Goal: Transaction & Acquisition: Purchase product/service

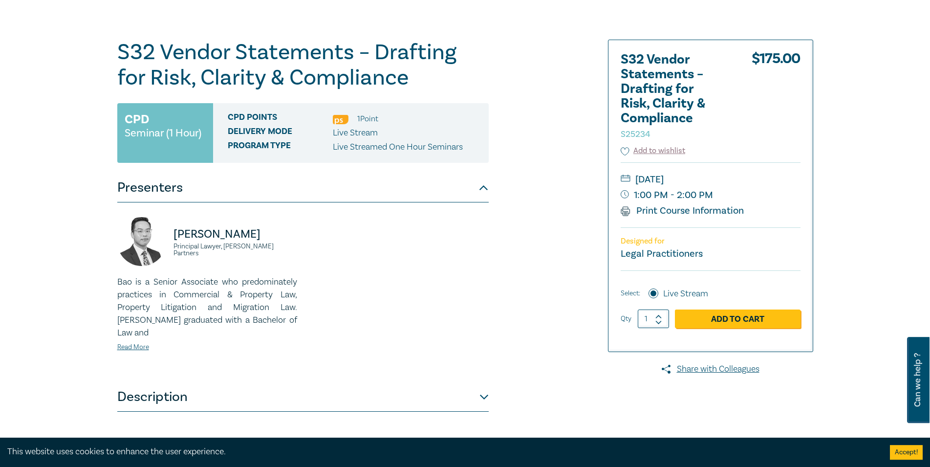
scroll to position [100, 0]
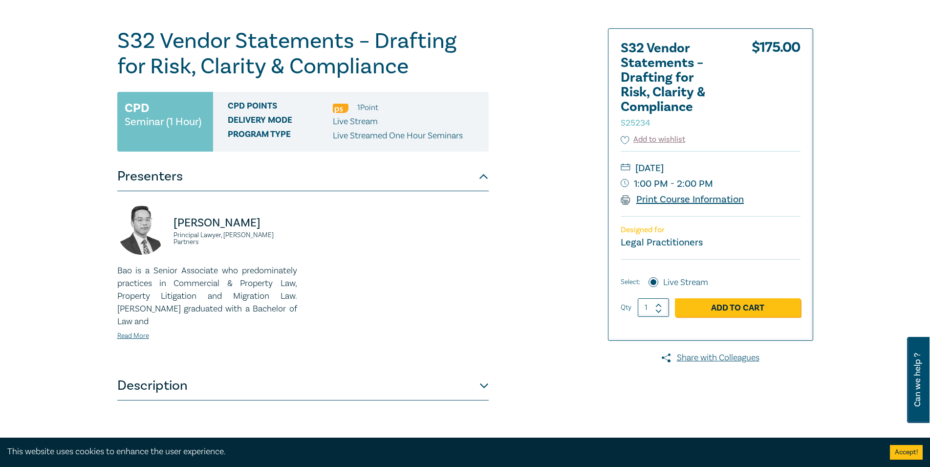
click at [673, 198] on link "Print Course Information" at bounding box center [683, 199] width 124 height 13
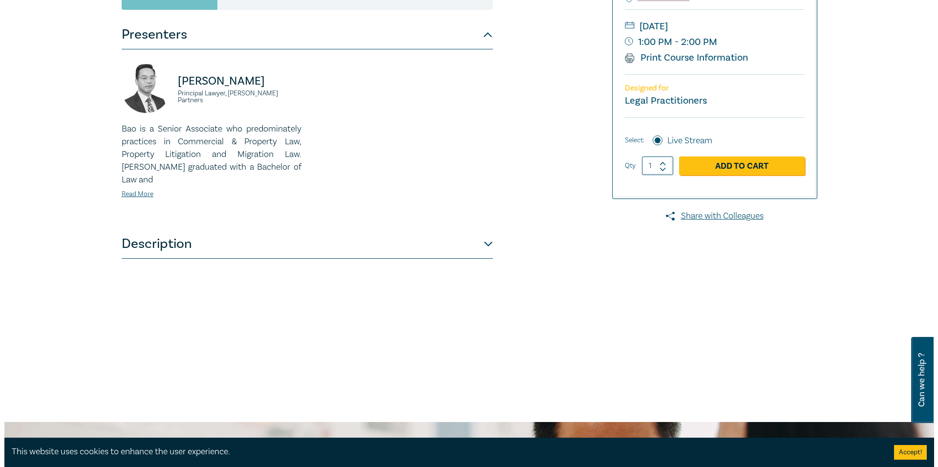
scroll to position [349, 0]
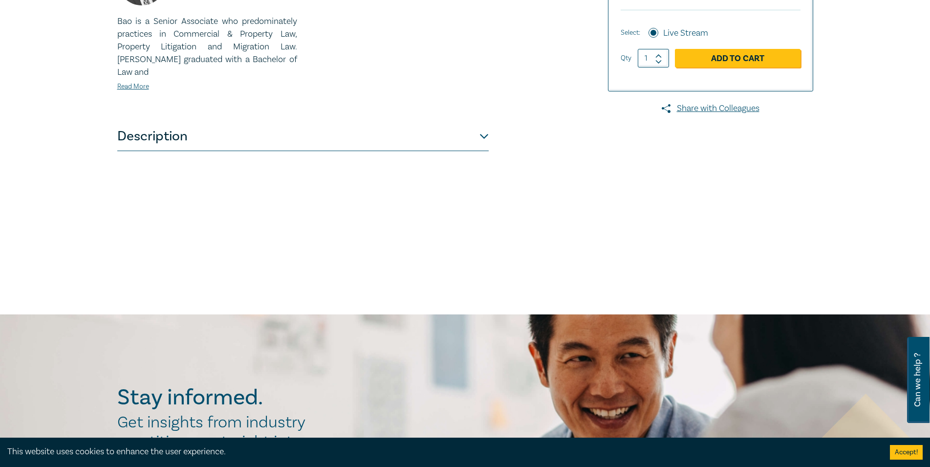
click at [486, 122] on button "Description" at bounding box center [302, 136] width 371 height 29
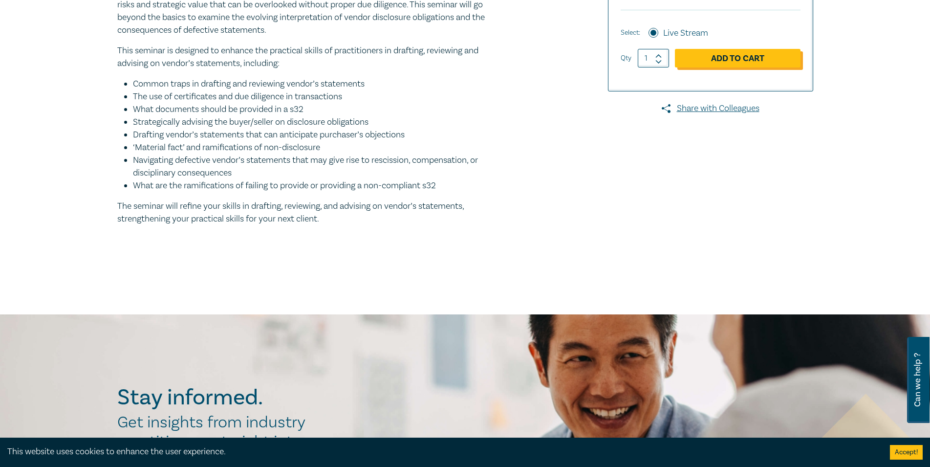
click at [729, 60] on link "Add to Cart" at bounding box center [738, 58] width 126 height 19
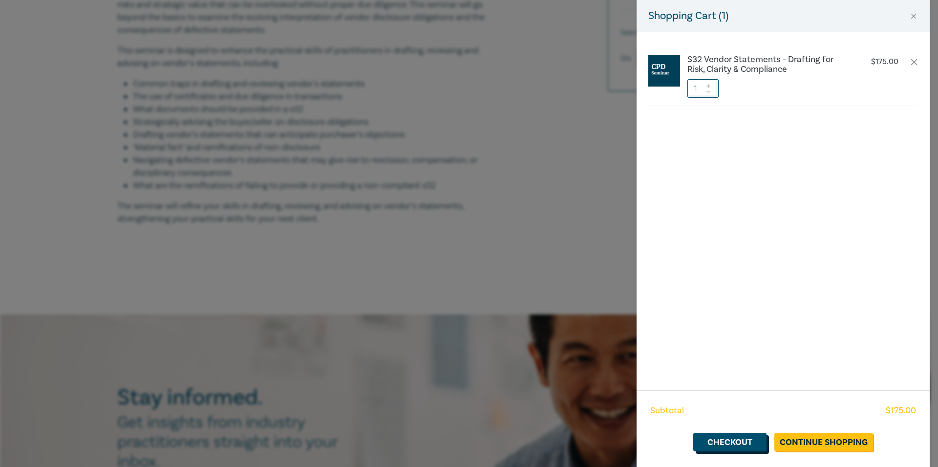
click at [727, 444] on link "Checkout" at bounding box center [729, 441] width 73 height 19
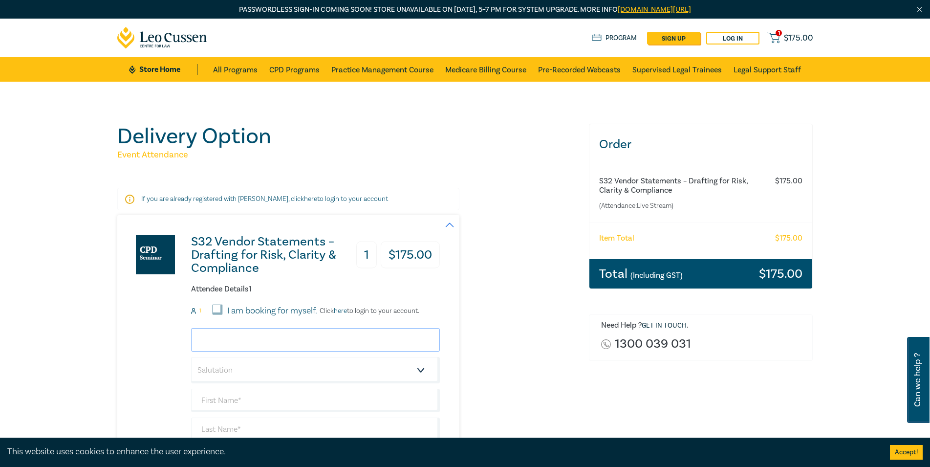
click at [261, 334] on input "email" at bounding box center [315, 339] width 249 height 23
type input "[PERSON_NAME][EMAIL_ADDRESS][DOMAIN_NAME]"
select select "Mr."
type input "[PERSON_NAME]"
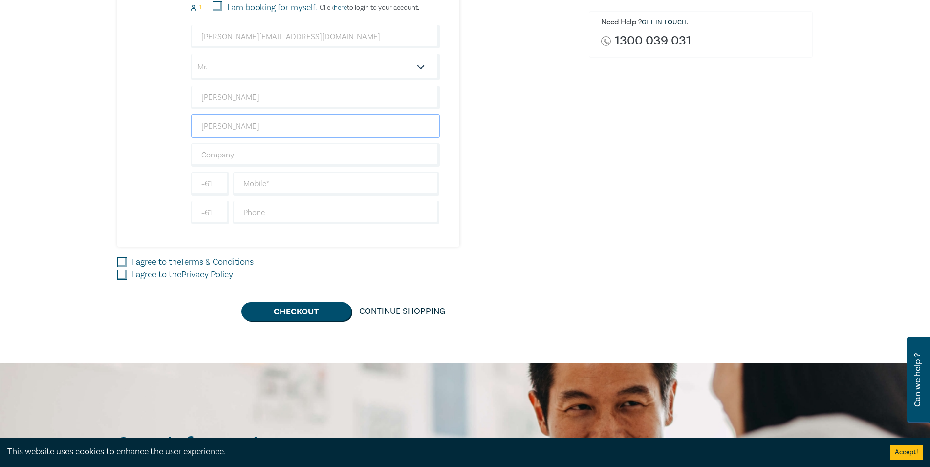
scroll to position [349, 0]
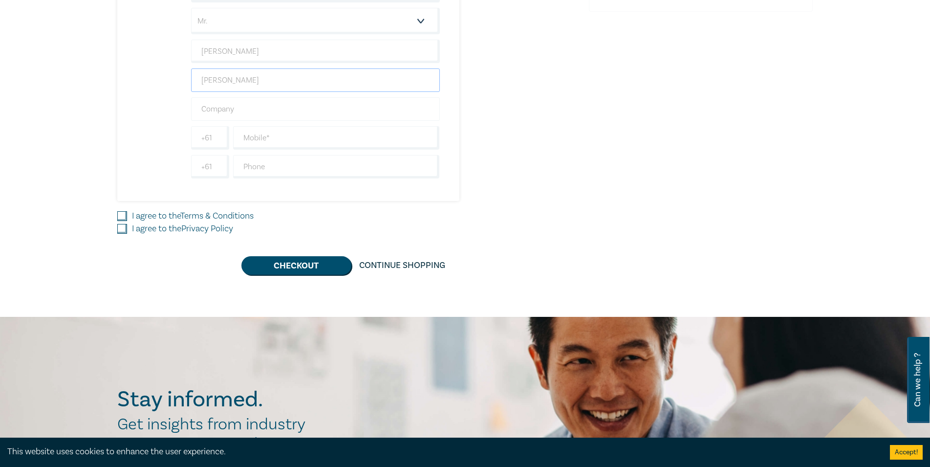
type input "[PERSON_NAME]"
click at [319, 116] on input "text" at bounding box center [315, 108] width 249 height 23
type input "[PERSON_NAME] [PERSON_NAME] & Associates Pty"
type input "0467 869 228"
type input "03 9396 0082"
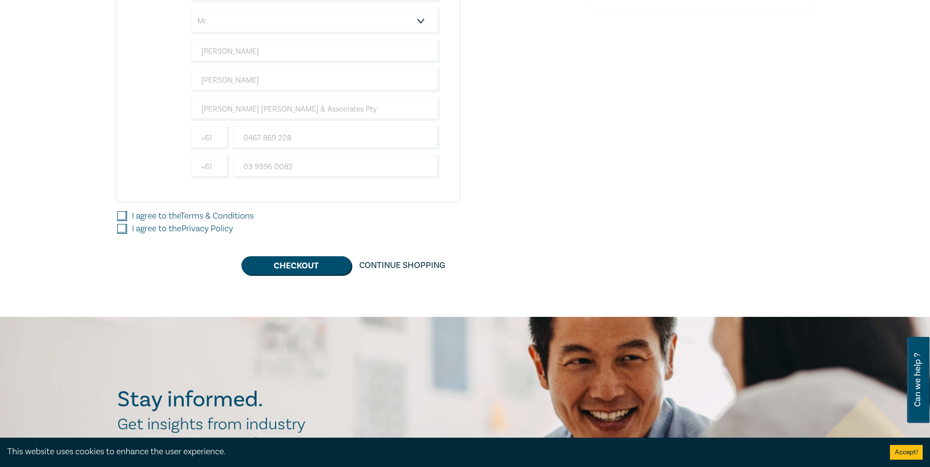
click at [123, 215] on input "I agree to the Terms & Conditions" at bounding box center [122, 216] width 10 height 10
checkbox input "true"
click at [123, 227] on input "I agree to the Privacy Policy" at bounding box center [122, 229] width 10 height 10
checkbox input "true"
click at [302, 269] on button "Checkout" at bounding box center [296, 265] width 110 height 19
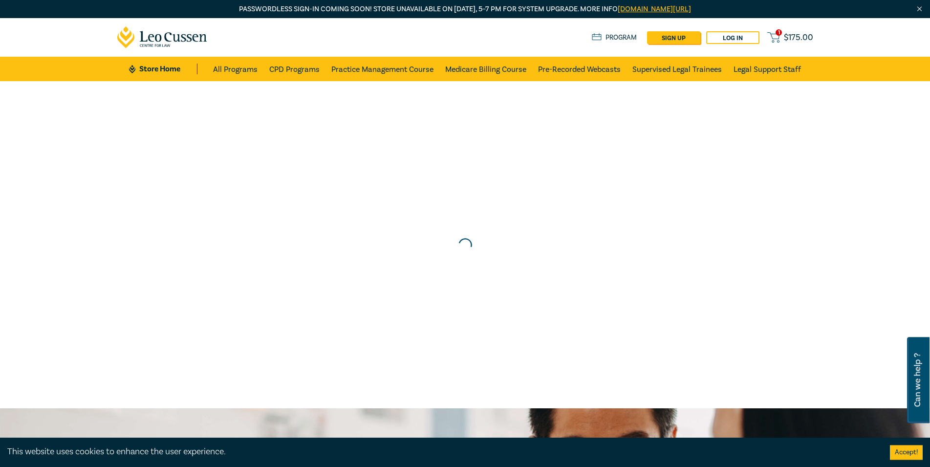
scroll to position [0, 0]
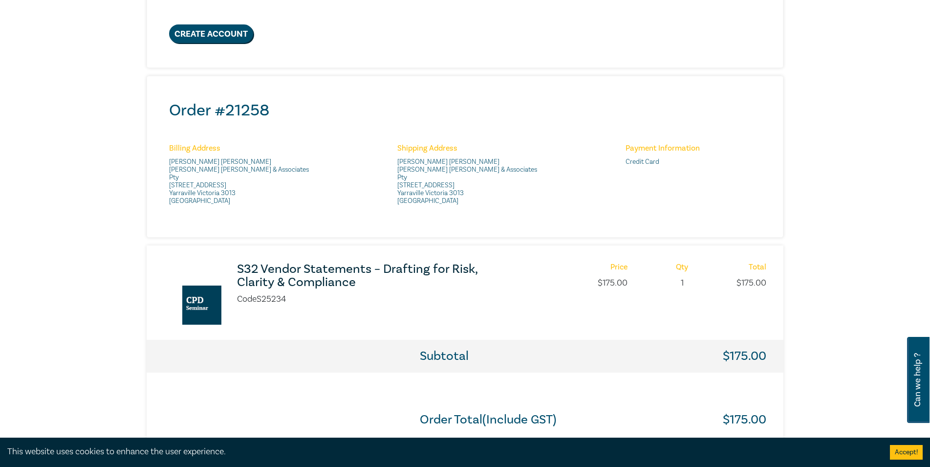
scroll to position [249, 0]
